Goal: Obtain resource: Download file/media

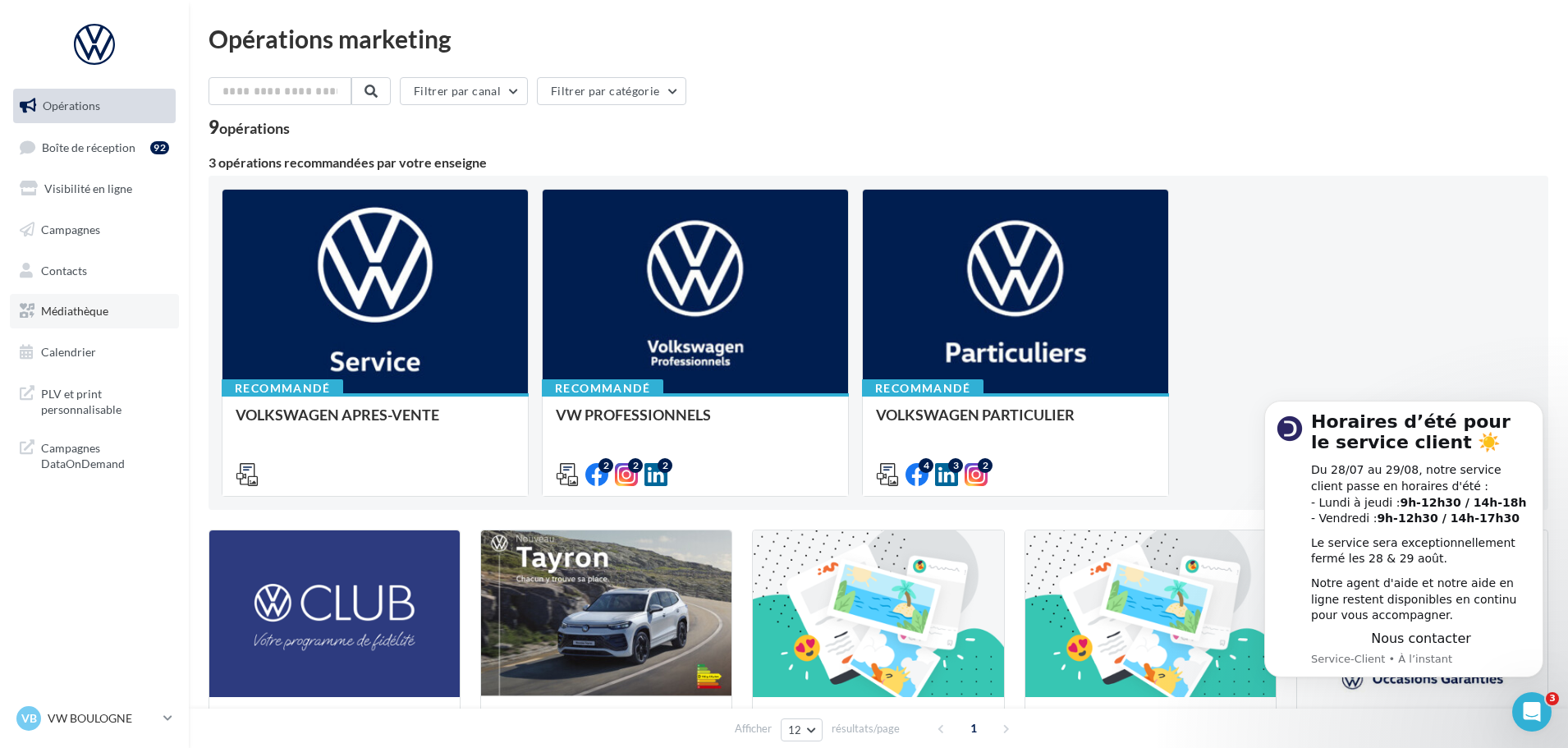
click at [93, 303] on link "Médiathèque" at bounding box center [94, 311] width 169 height 35
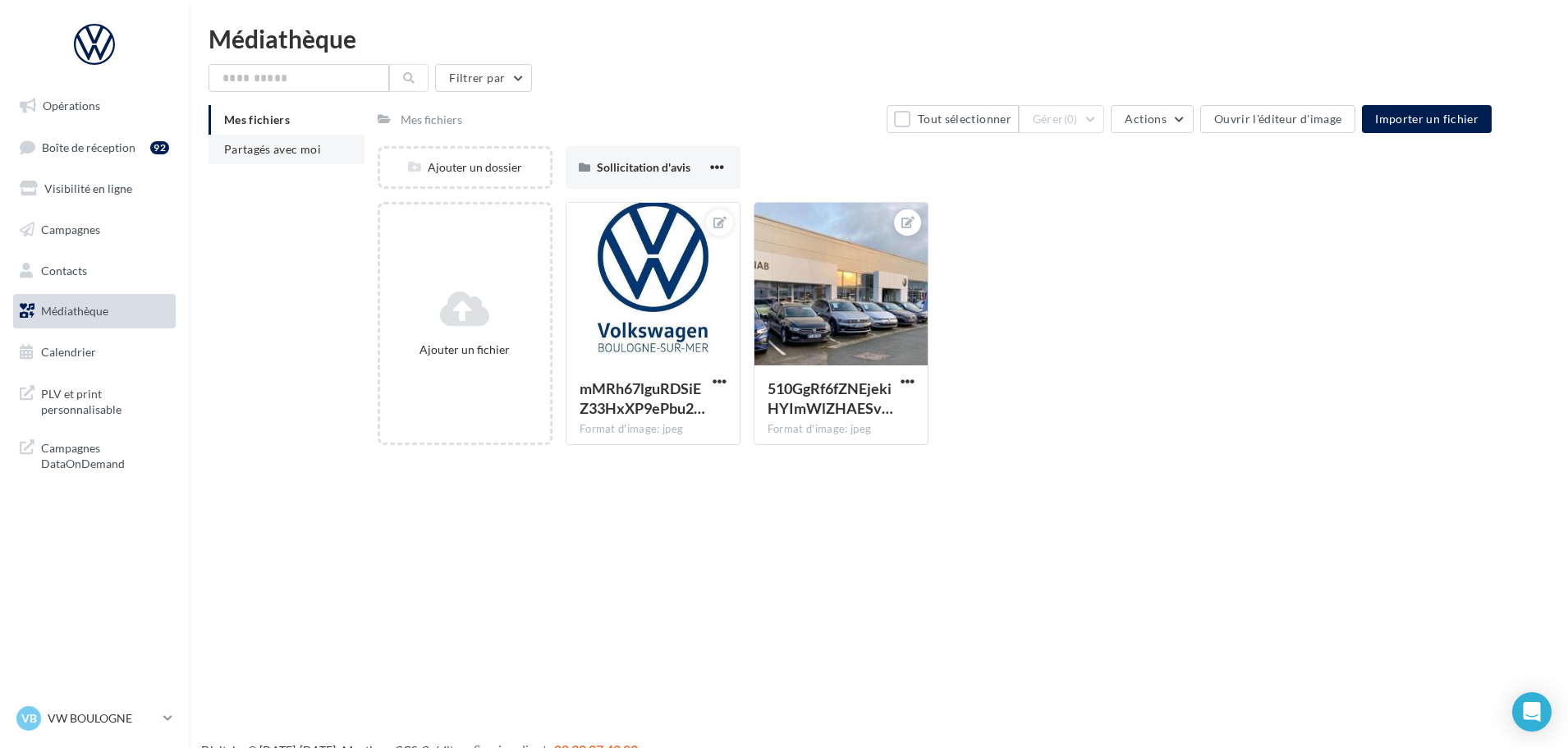
click at [272, 150] on span "Partagés avec moi" at bounding box center [272, 149] width 97 height 14
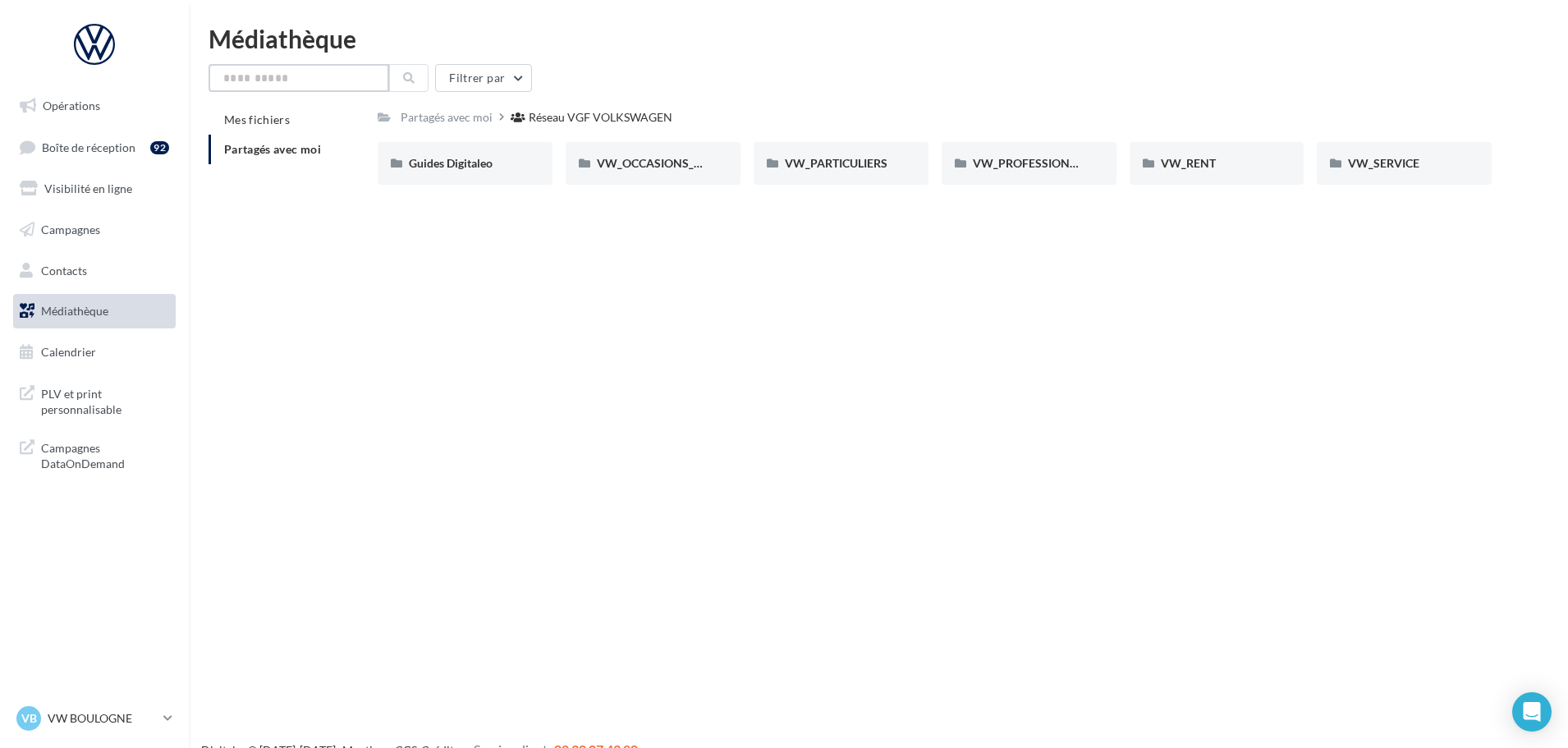
click at [354, 73] on input "text" at bounding box center [299, 78] width 180 height 28
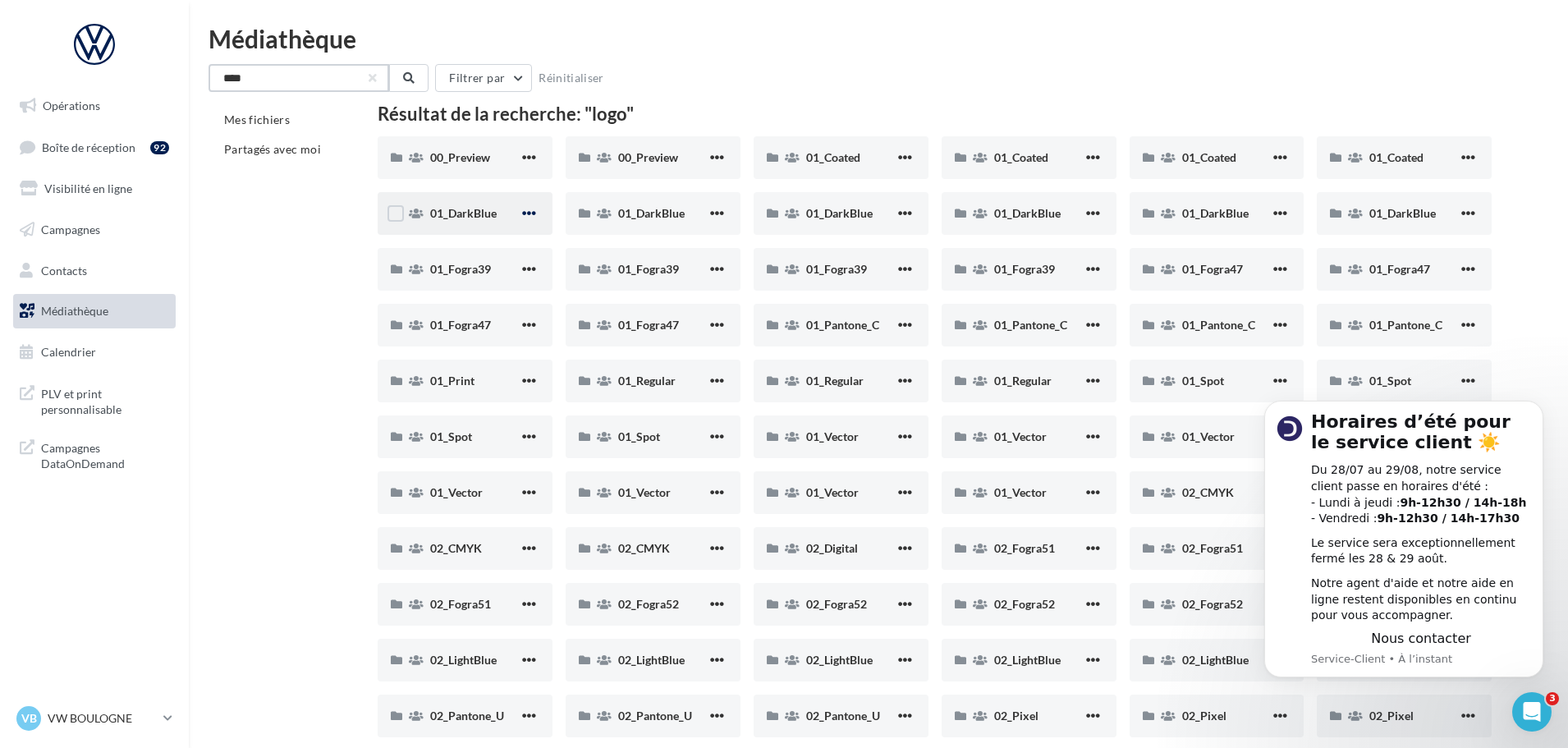
type input "****"
click at [525, 214] on span "button" at bounding box center [529, 213] width 14 height 14
click at [469, 211] on span "01_DarkBlue" at bounding box center [463, 213] width 66 height 14
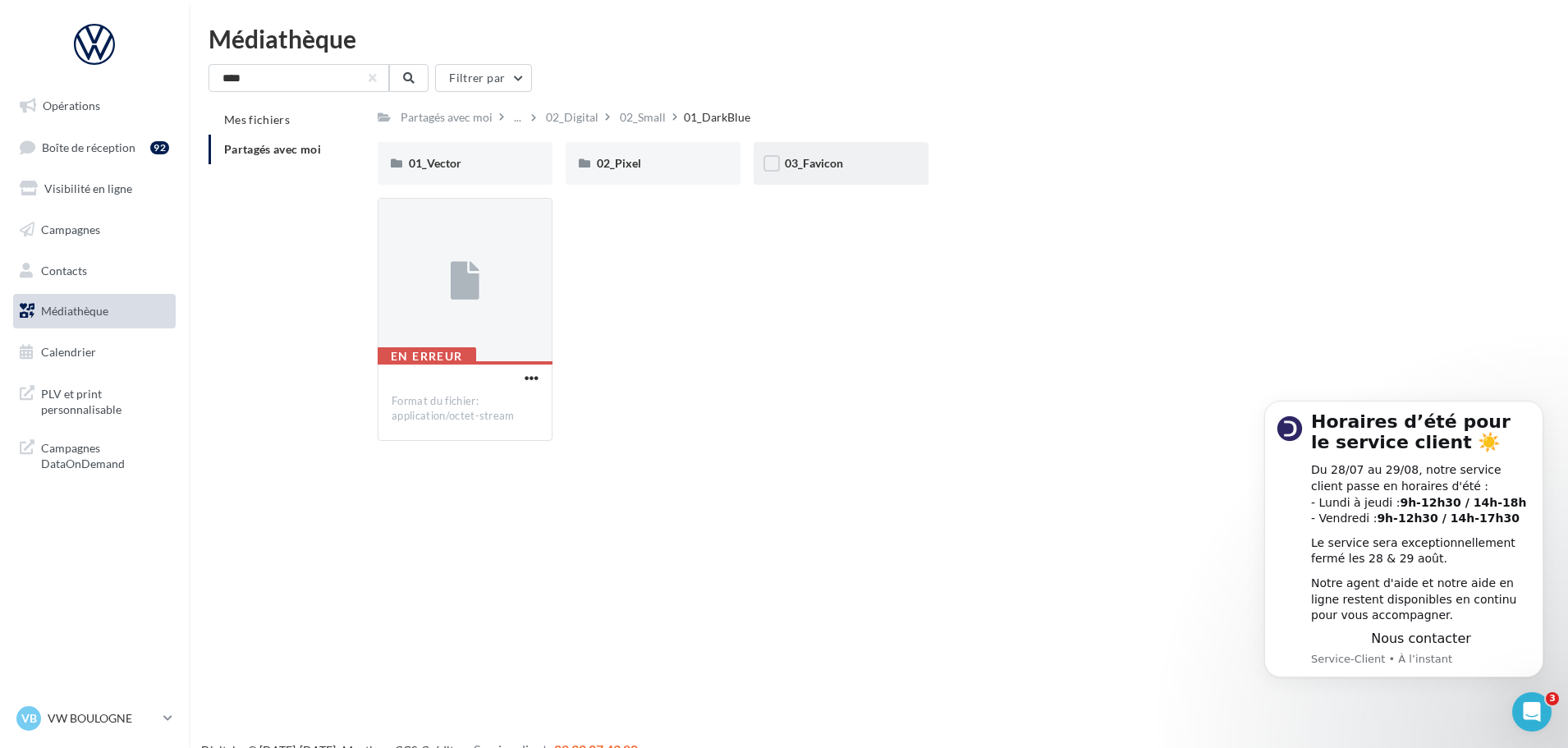
click at [808, 170] on div "03_Favicon" at bounding box center [841, 163] width 113 height 17
click at [618, 162] on div "png" at bounding box center [654, 163] width 113 height 17
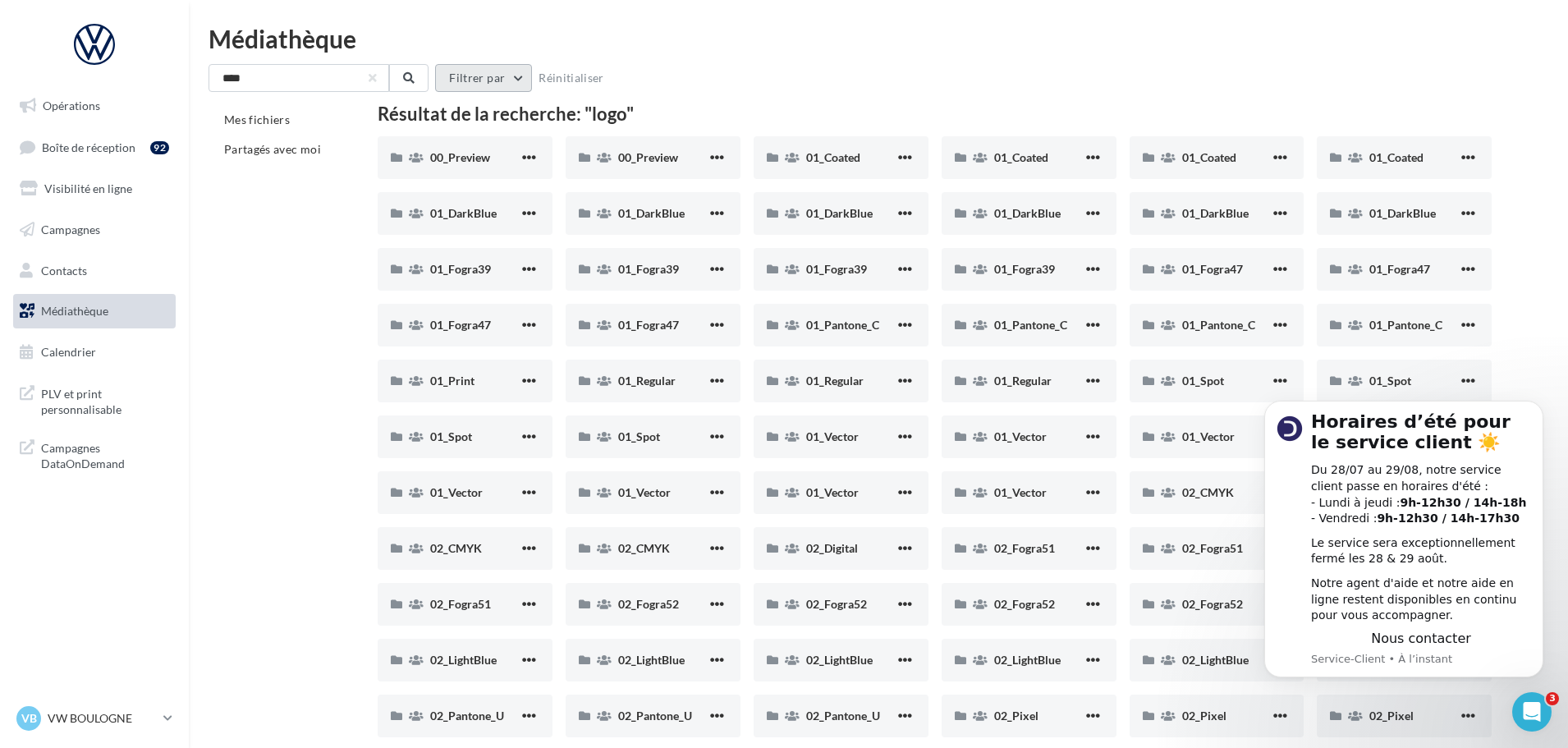
click at [509, 81] on button "Filtrer par" at bounding box center [483, 78] width 97 height 28
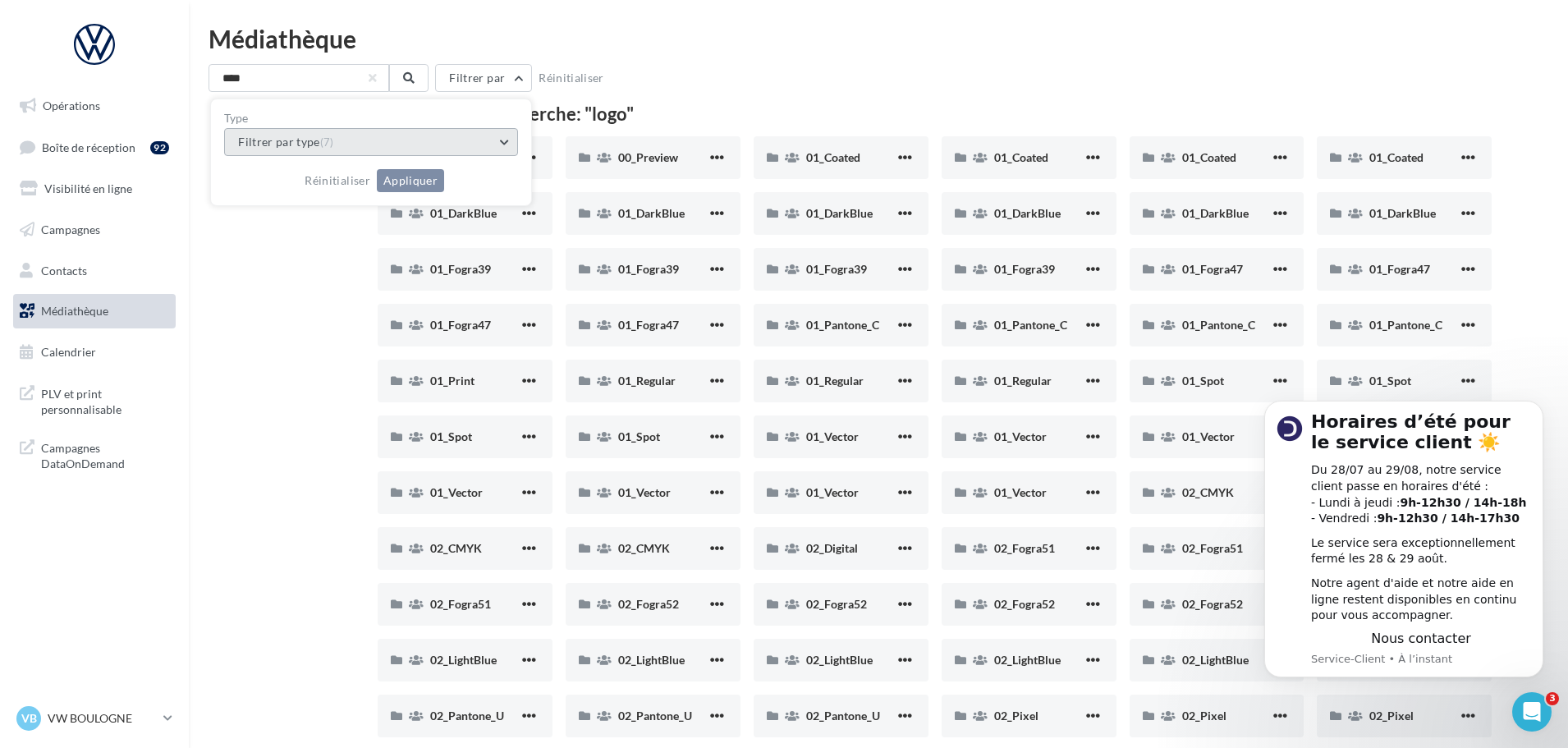
click at [503, 137] on button "Filtrer par type (7)" at bounding box center [370, 142] width 294 height 28
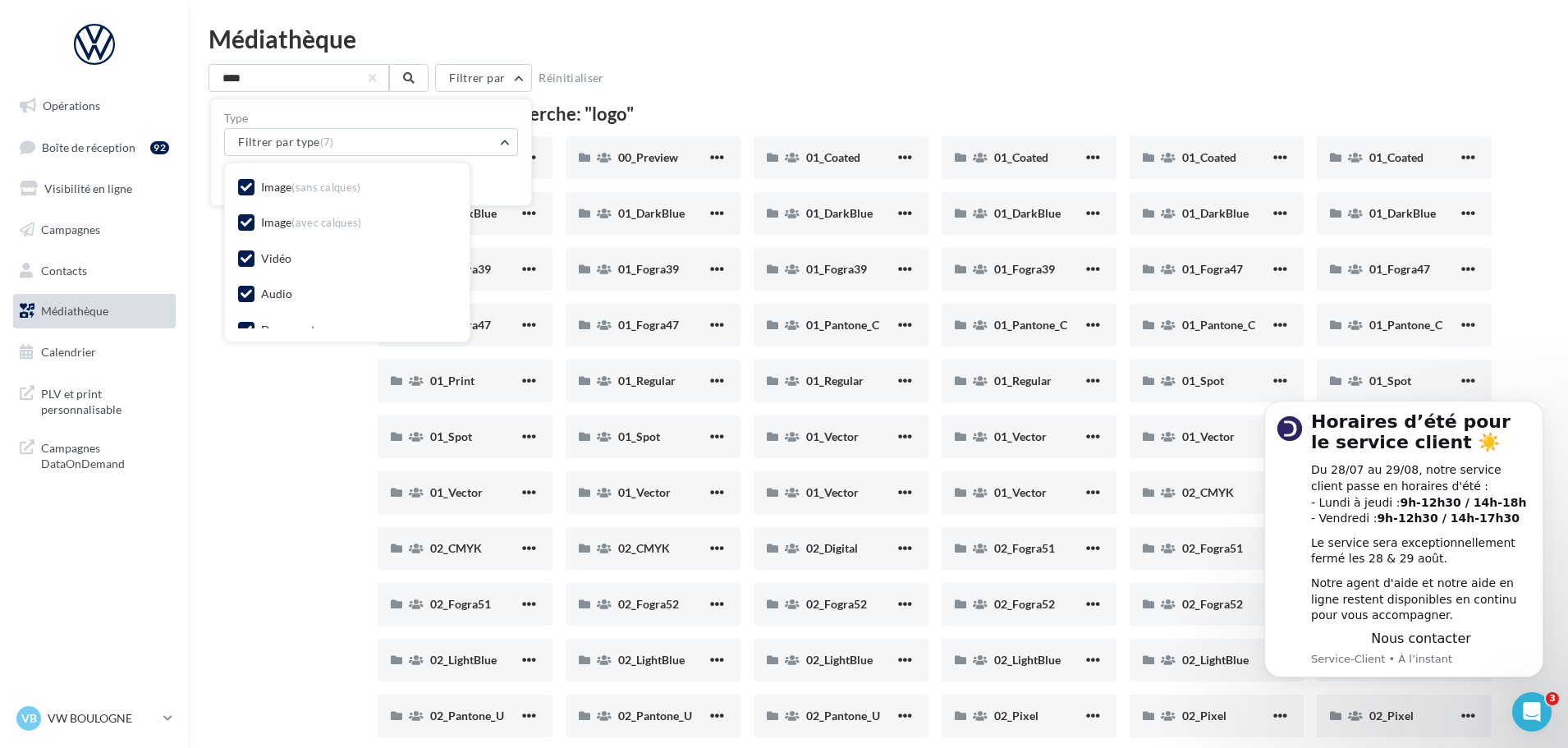
click at [272, 255] on div "Vidéo" at bounding box center [276, 259] width 31 height 17
click at [257, 292] on div "Audio" at bounding box center [264, 295] width 54 height 21
click at [242, 291] on icon at bounding box center [247, 294] width 12 height 12
click at [269, 243] on div "Document" at bounding box center [288, 248] width 54 height 17
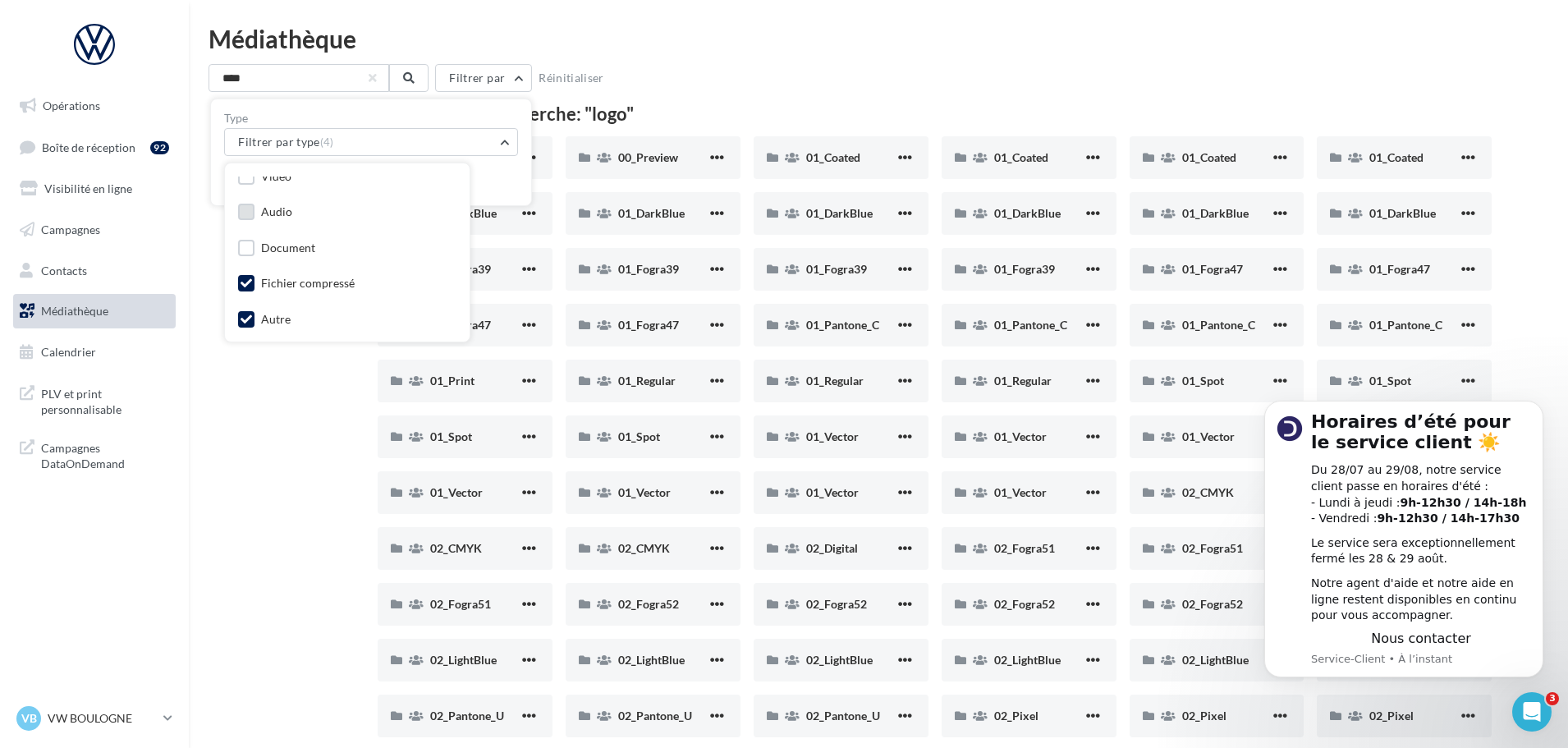
click at [265, 278] on div "Fichier compressé" at bounding box center [308, 283] width 93 height 17
click at [247, 311] on label at bounding box center [246, 319] width 17 height 17
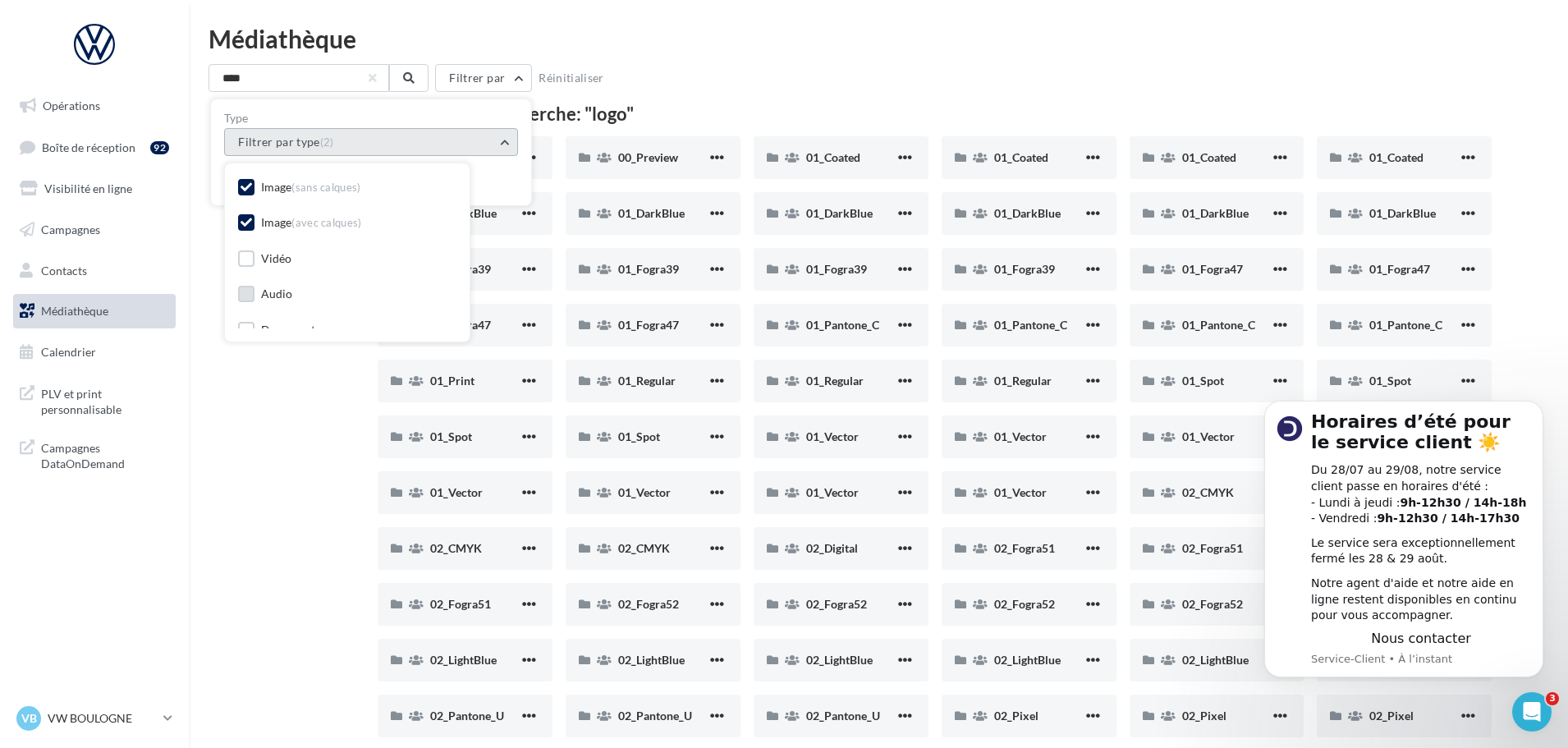
click at [504, 151] on button "Filtrer par type (2)" at bounding box center [370, 142] width 294 height 28
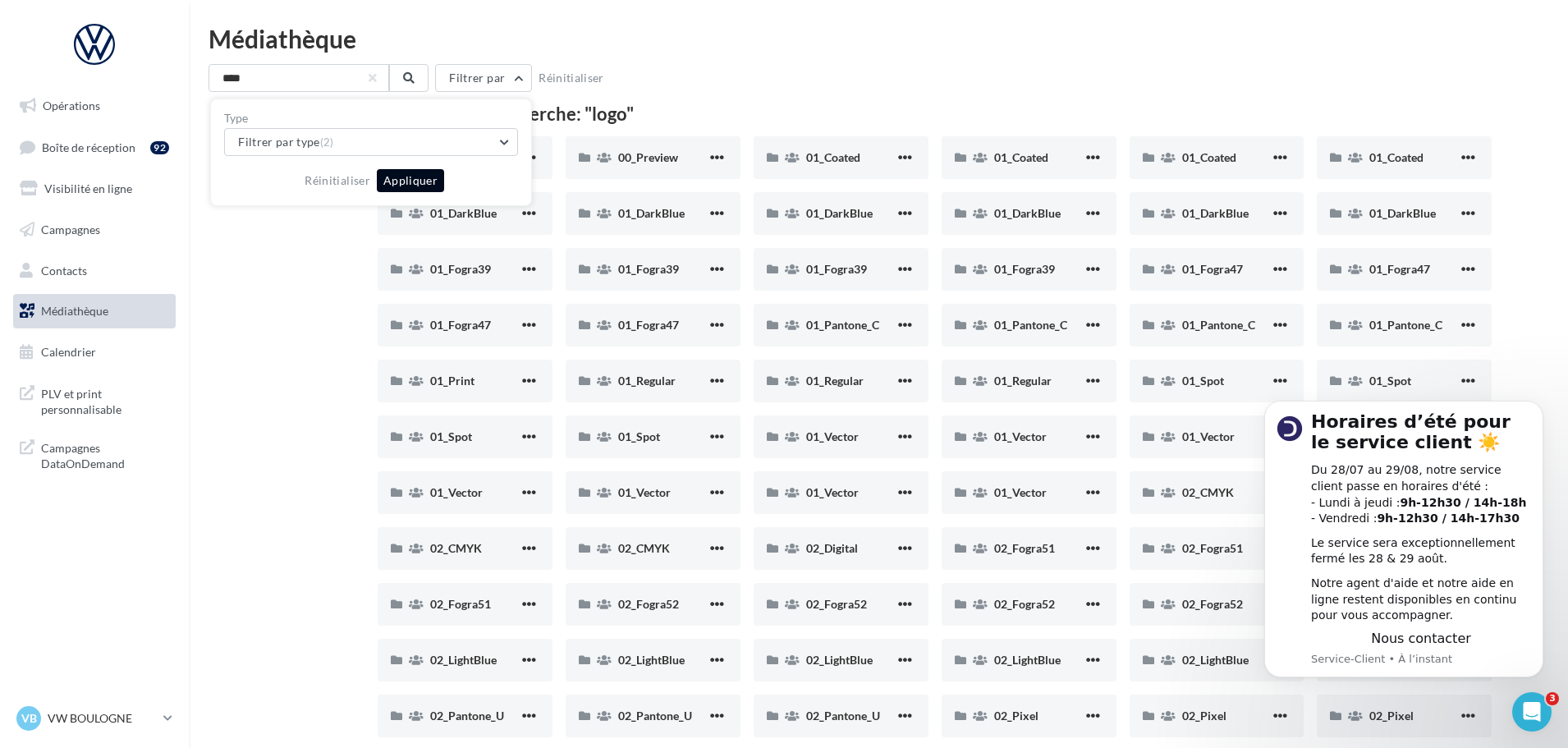
click at [397, 184] on button "Appliquer" at bounding box center [410, 180] width 67 height 23
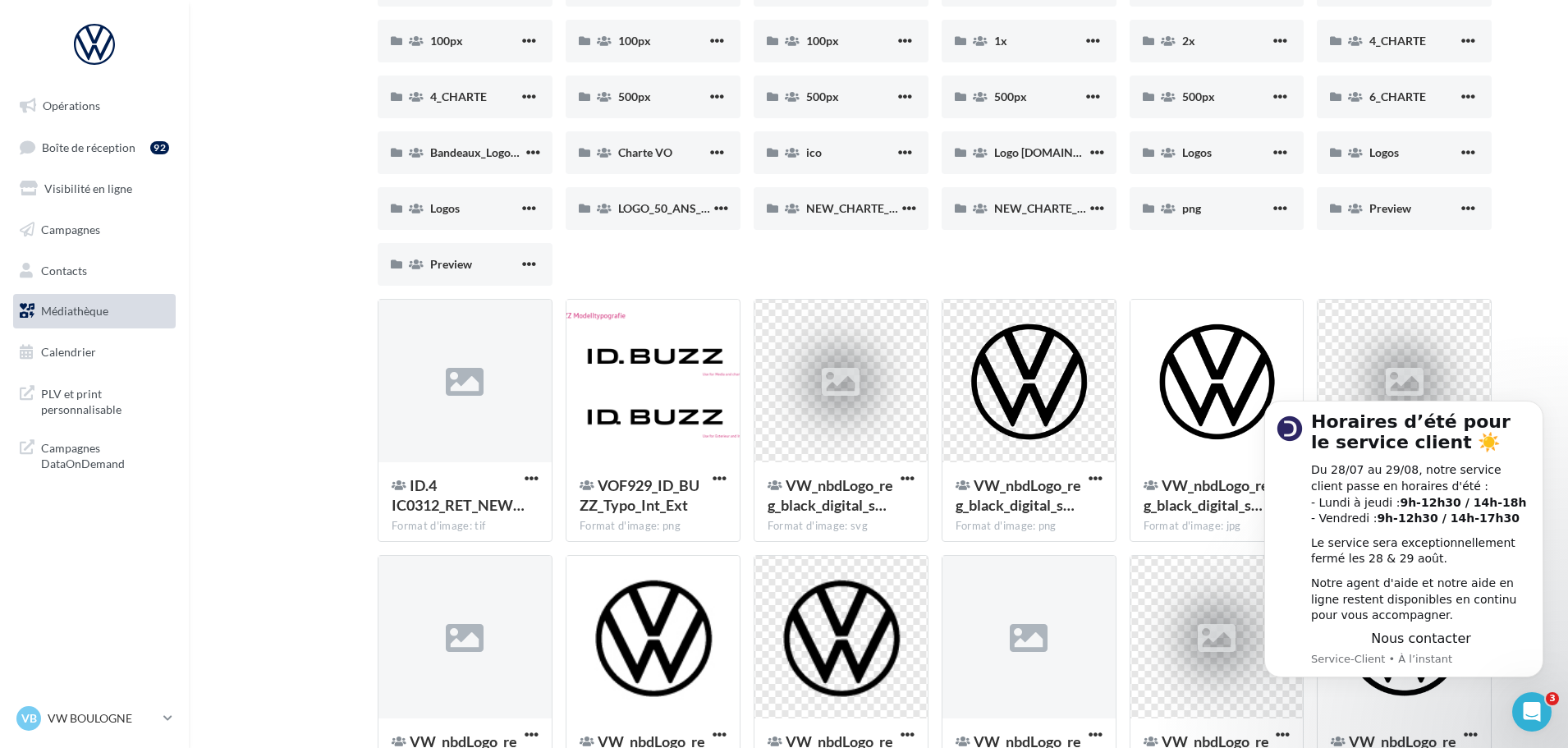
scroll to position [1149, 0]
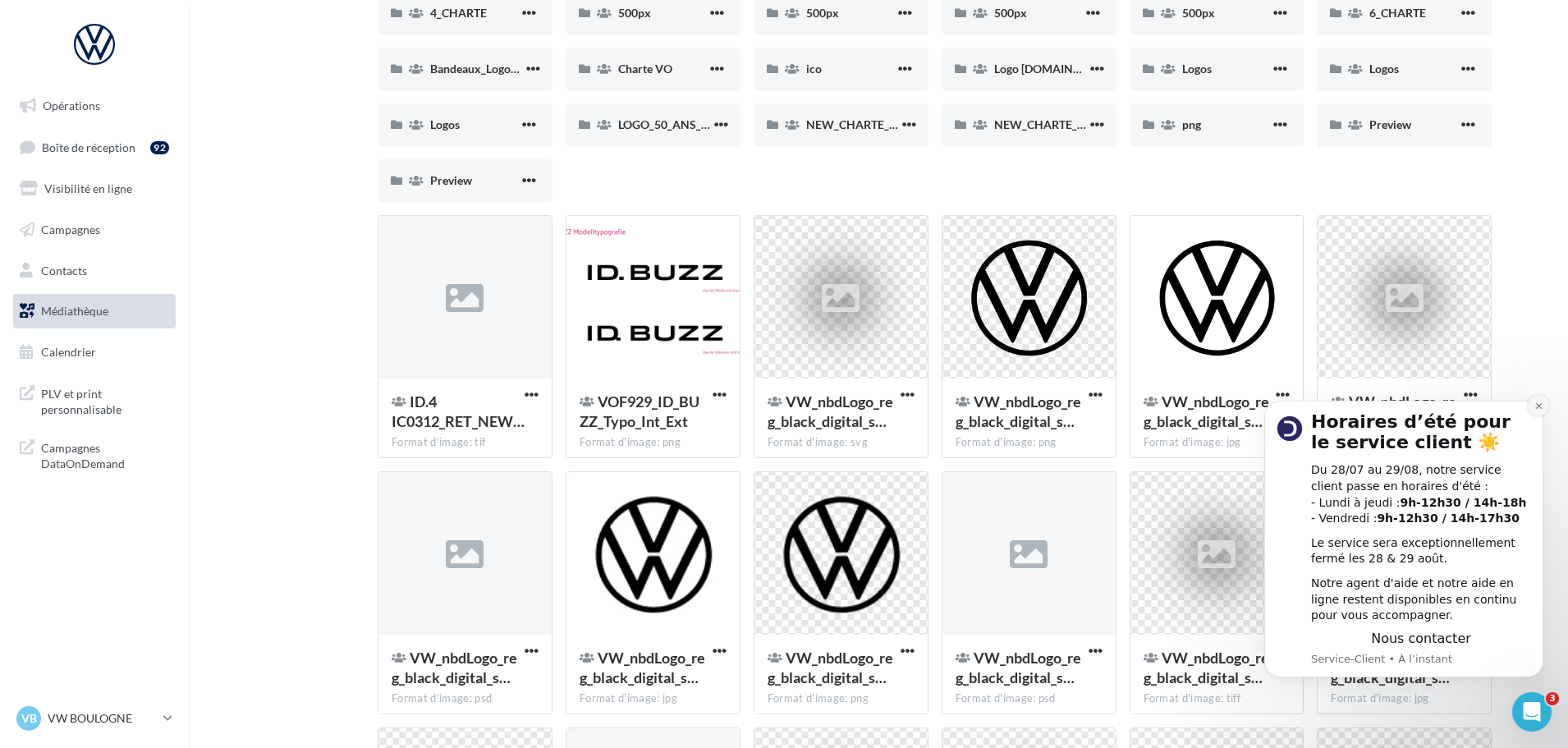
click at [1539, 413] on button "Dismiss notification" at bounding box center [1538, 406] width 22 height 22
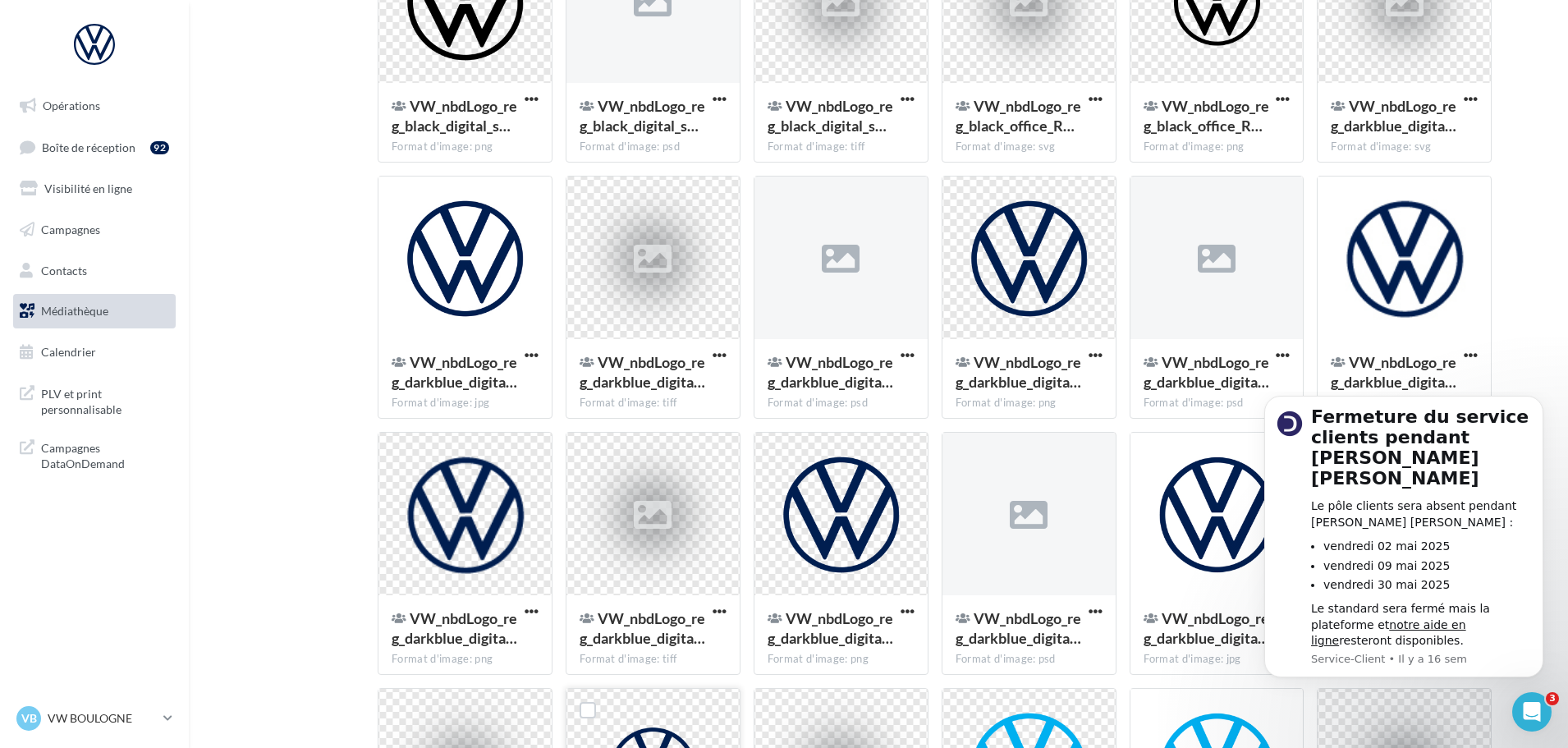
scroll to position [2122, 0]
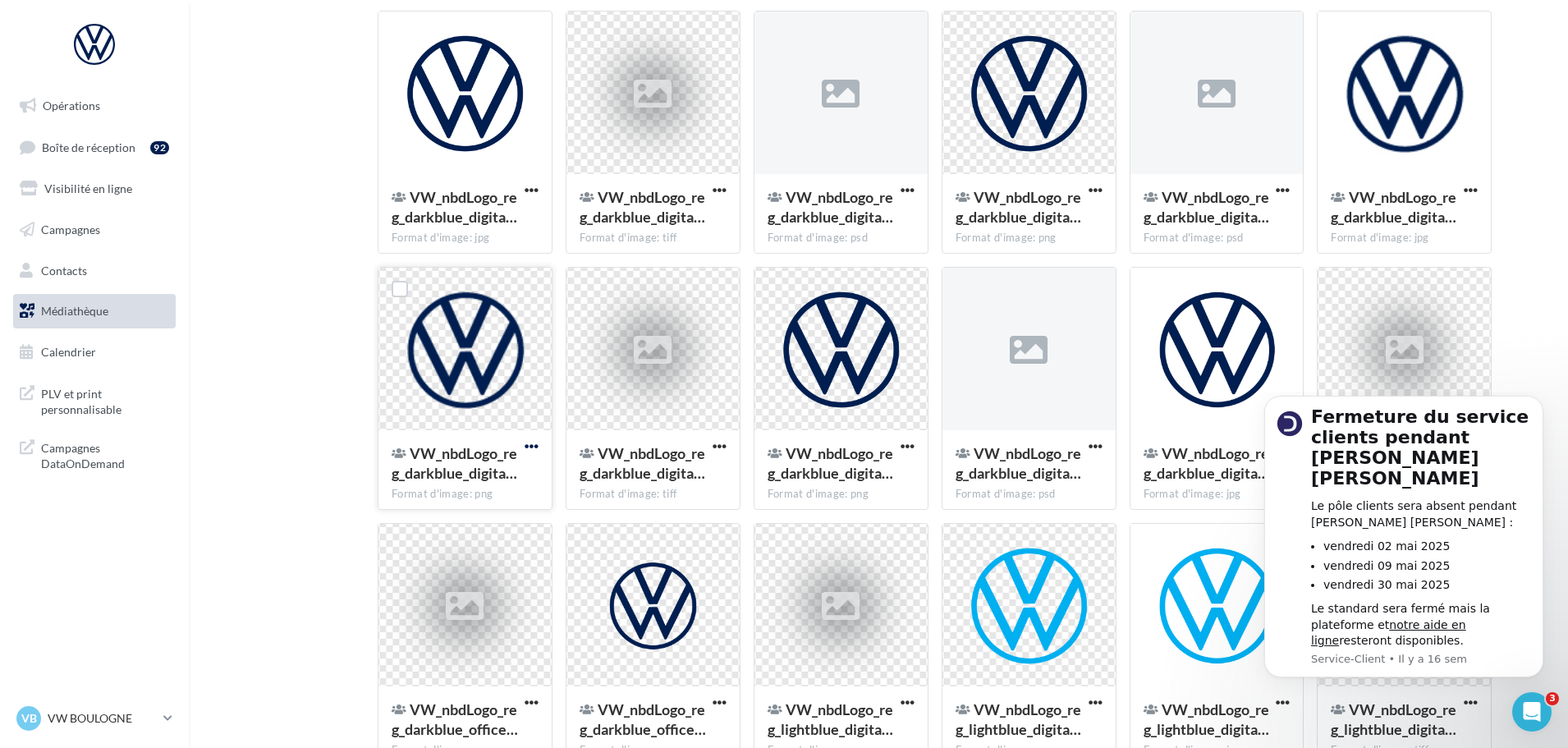
click at [528, 445] on span "button" at bounding box center [532, 446] width 14 height 14
click at [483, 476] on button "Télécharger" at bounding box center [460, 479] width 164 height 43
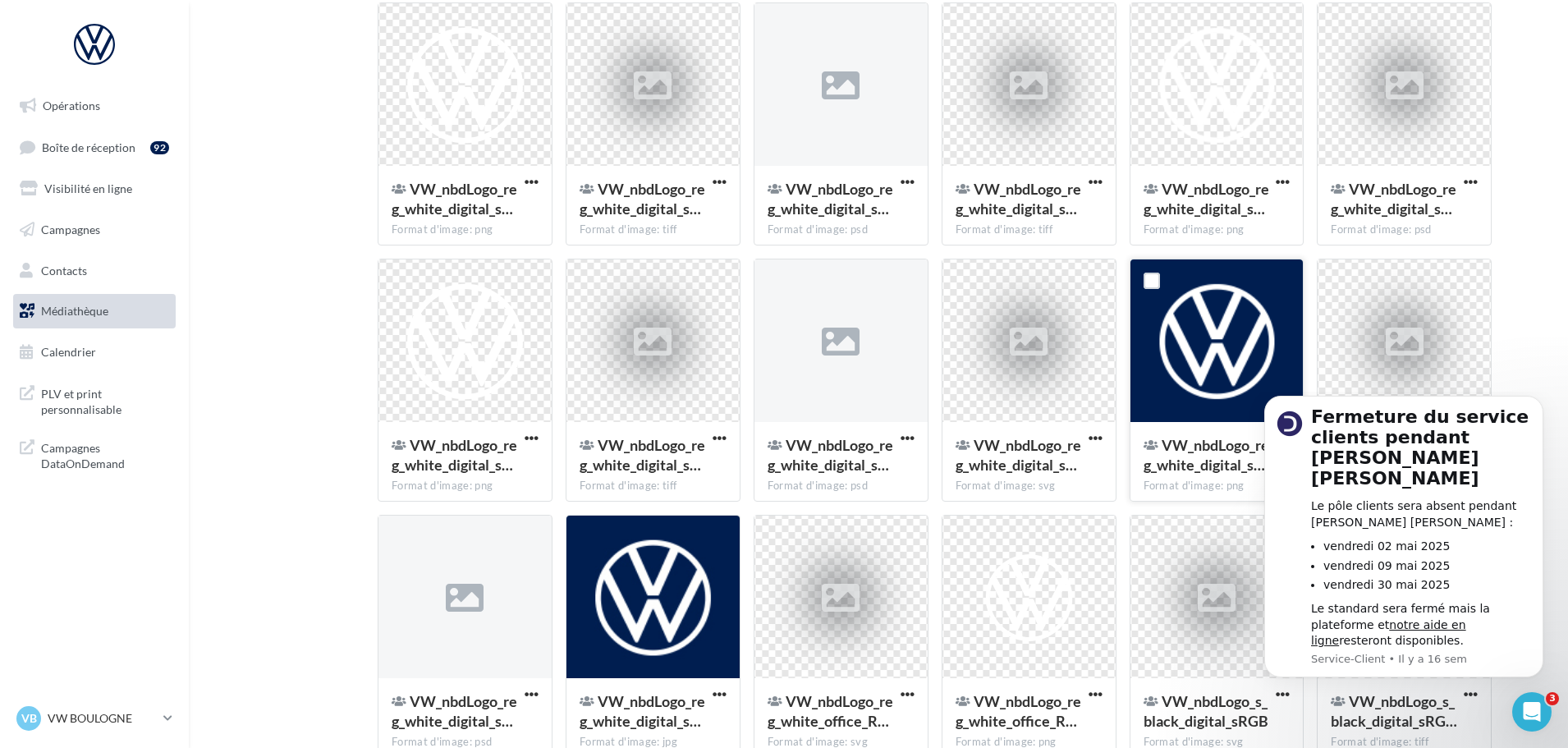
scroll to position [3475, 0]
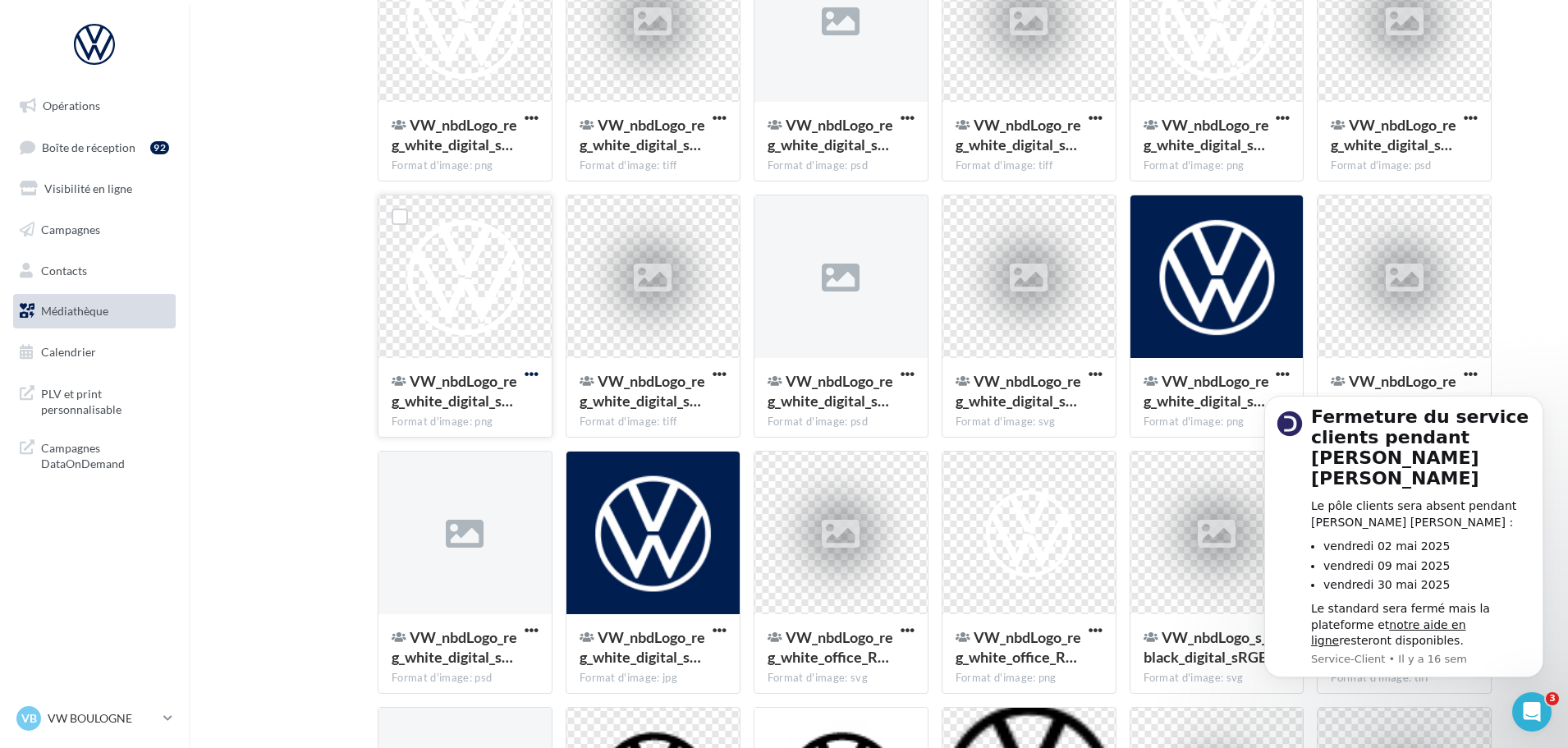
click at [533, 376] on span "button" at bounding box center [532, 374] width 14 height 14
click at [459, 409] on button "Télécharger" at bounding box center [460, 407] width 164 height 43
